Goal: Task Accomplishment & Management: Manage account settings

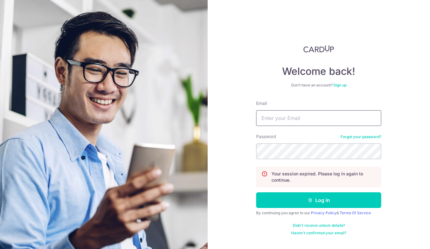
type input "[EMAIL_ADDRESS][DOMAIN_NAME]"
click at [319, 200] on button "Log in" at bounding box center [318, 200] width 125 height 16
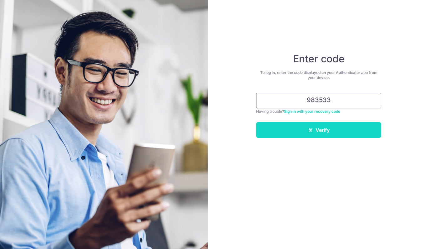
type input "983533"
click at [331, 128] on button "Verify" at bounding box center [318, 130] width 125 height 16
